Goal: Task Accomplishment & Management: Complete application form

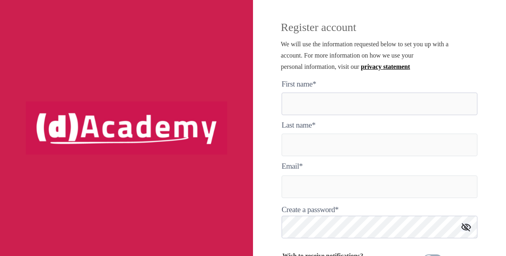
click at [319, 108] on here "text" at bounding box center [380, 104] width 196 height 23
click at [213, 134] on img at bounding box center [126, 127] width 201 height 53
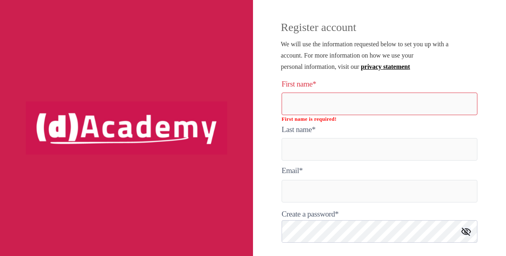
click at [306, 57] on span "We will use the information requested below to set you up with a account. For m…" at bounding box center [365, 55] width 168 height 29
click at [325, 99] on here "text" at bounding box center [380, 104] width 196 height 23
type here "******"
type input "*********"
type input "**********"
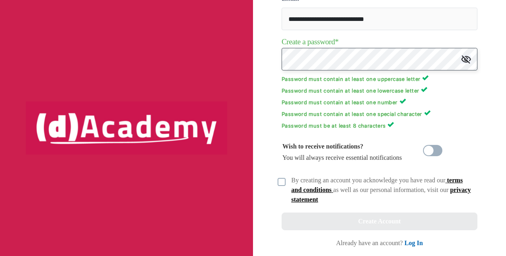
scroll to position [168, 0]
click at [433, 153] on span at bounding box center [432, 150] width 19 height 11
click at [283, 183] on img at bounding box center [282, 182] width 8 height 8
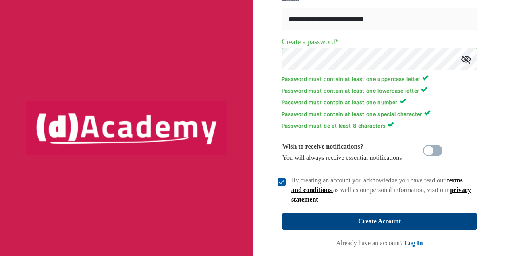
click at [365, 220] on div "Create Account" at bounding box center [379, 221] width 43 height 11
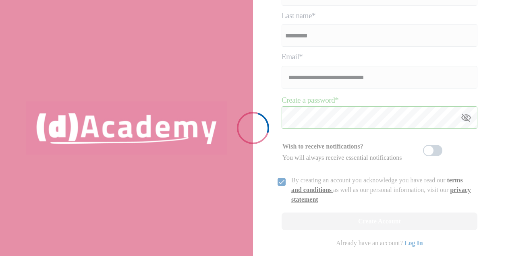
scroll to position [110, 0]
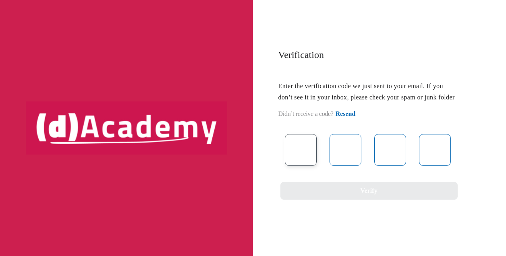
click at [300, 166] on input "text" at bounding box center [301, 150] width 32 height 32
type input "*"
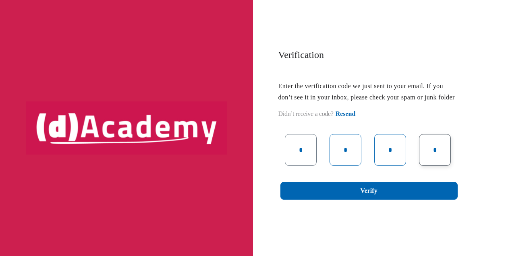
type input "*"
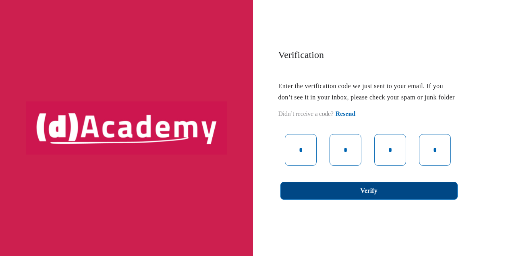
click at [346, 200] on button "Verify" at bounding box center [368, 191] width 177 height 18
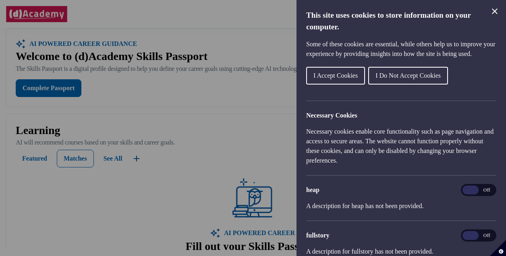
click at [317, 79] on span "I Accept Cookies" at bounding box center [335, 75] width 44 height 7
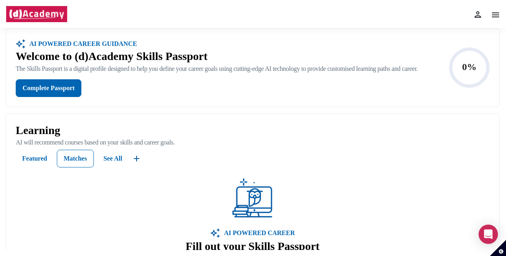
click at [502, 16] on div "Home My passport Learning Job matches Messages Notifications 0 Settings Feedbac…" at bounding box center [253, 14] width 506 height 28
click at [491, 17] on img at bounding box center [496, 15] width 10 height 10
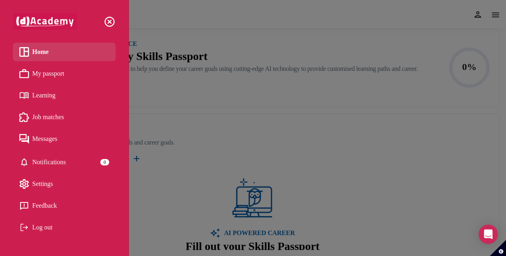
click at [259, 129] on div at bounding box center [253, 128] width 506 height 256
